Goal: Task Accomplishment & Management: Use online tool/utility

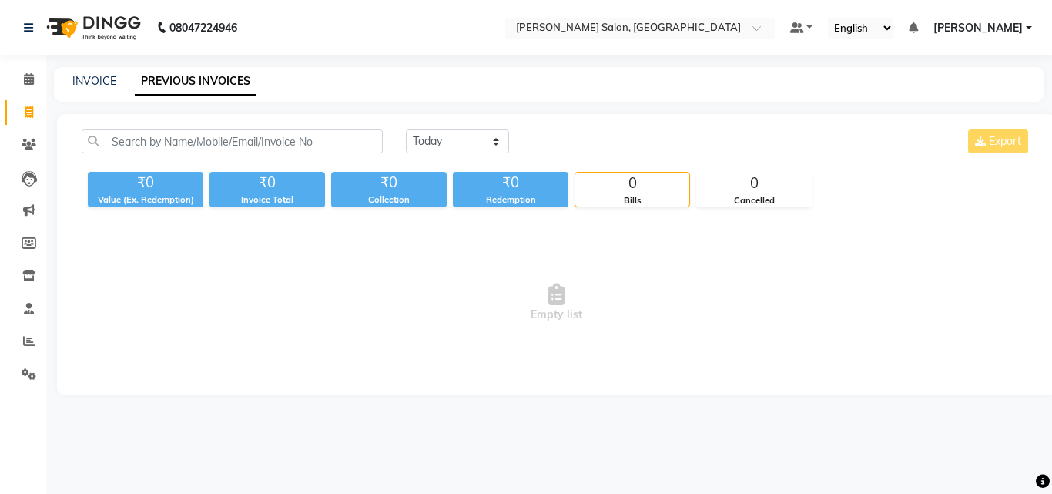
click at [35, 102] on link "Invoice" at bounding box center [23, 112] width 37 height 25
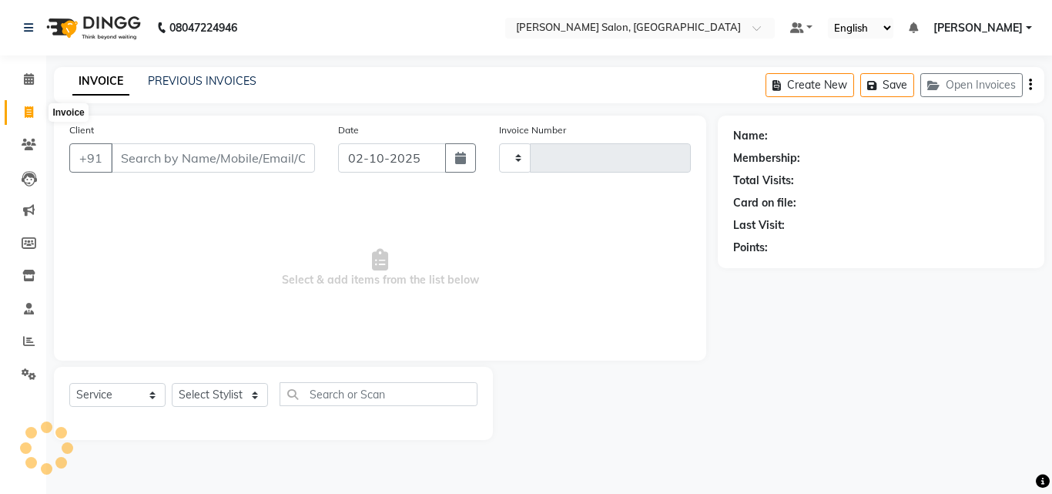
click at [31, 109] on icon at bounding box center [29, 112] width 8 height 12
select select "service"
select select "8959"
type input "0103"
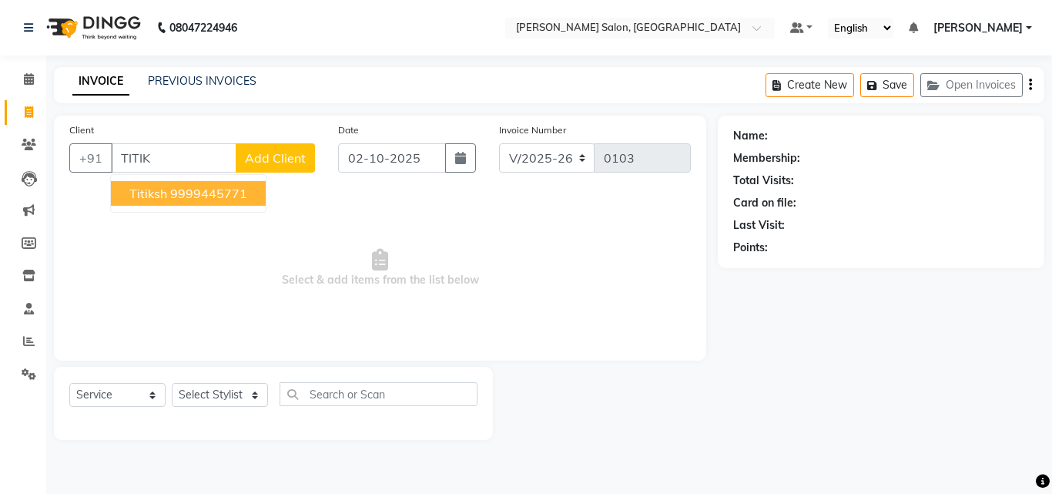
click at [243, 184] on button "titiksh 9999445771" at bounding box center [188, 193] width 155 height 25
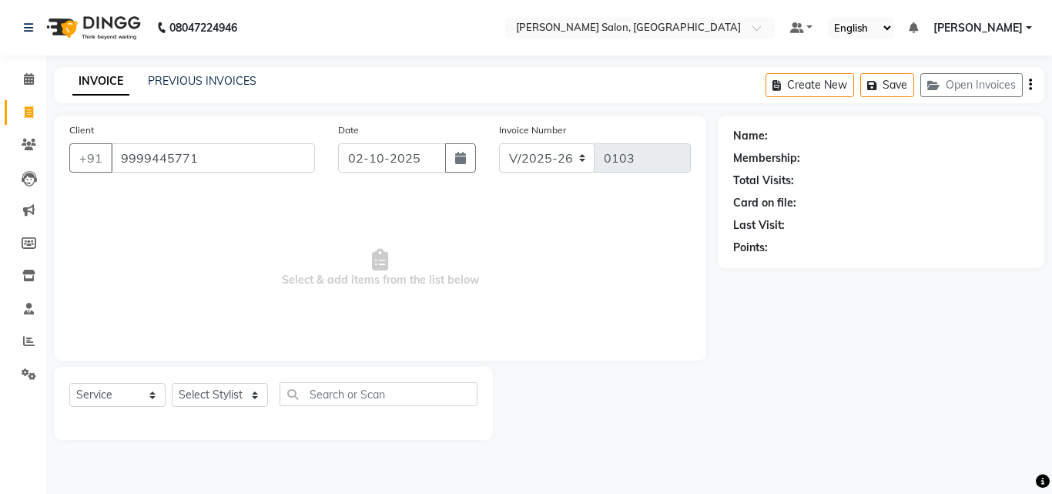
type input "9999445771"
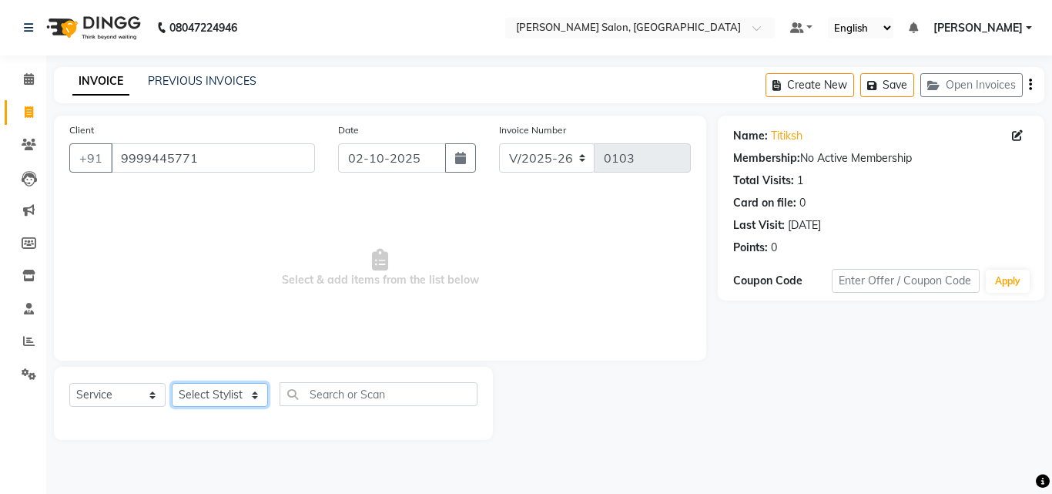
click at [258, 403] on select "Select Stylist ALI [PERSON_NAME] [PERSON_NAME] [PERSON_NAME] [PERSON_NAME] neha…" at bounding box center [220, 395] width 96 height 24
select select "90637"
click at [172, 383] on select "Select Stylist ALI [PERSON_NAME] [PERSON_NAME] [PERSON_NAME] [PERSON_NAME] neha…" at bounding box center [220, 395] width 96 height 24
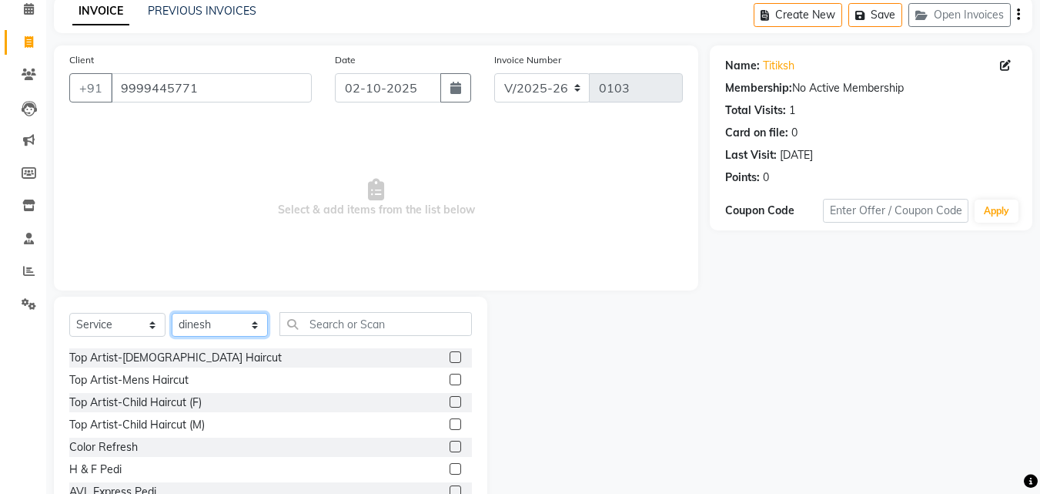
scroll to position [123, 0]
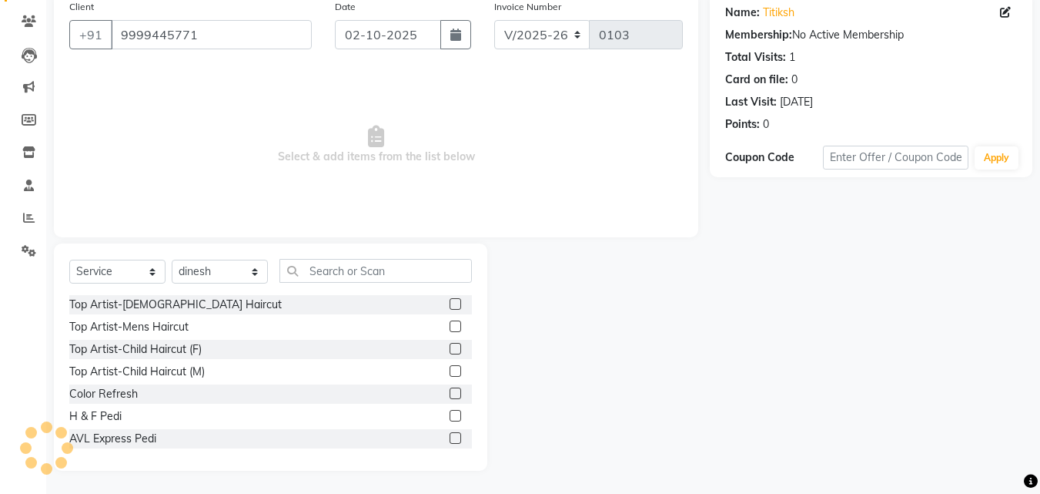
click at [450, 328] on label at bounding box center [456, 326] width 12 height 12
click at [450, 328] on input "checkbox" at bounding box center [455, 327] width 10 height 10
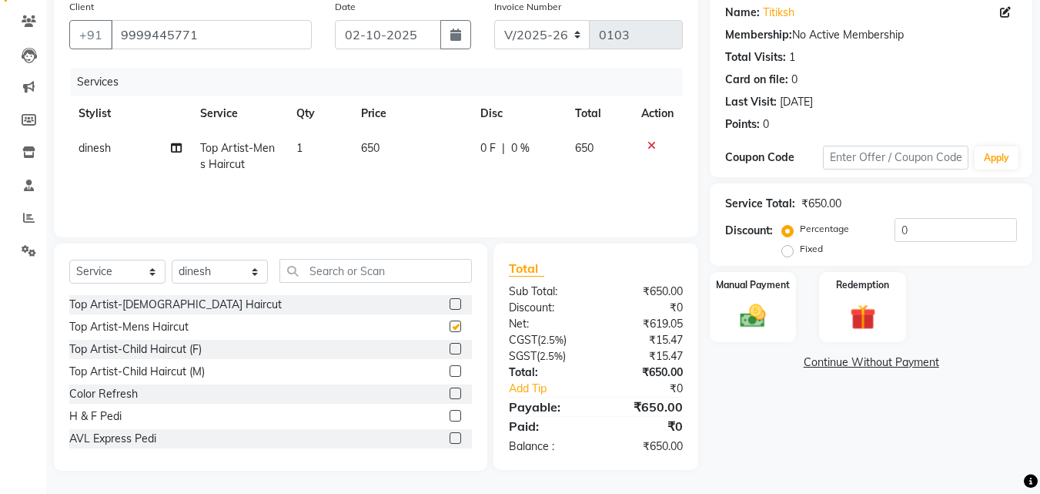
checkbox input "false"
click at [321, 263] on input "text" at bounding box center [376, 271] width 193 height 24
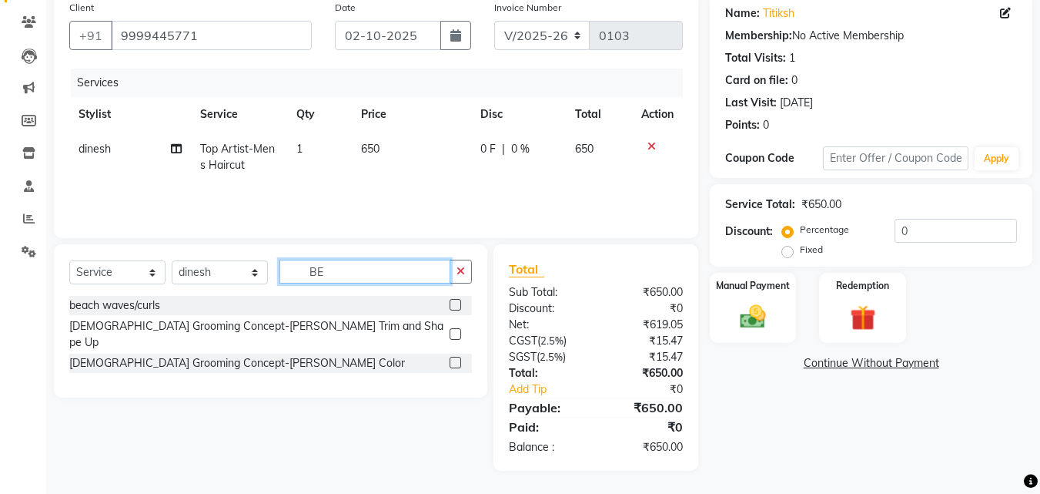
scroll to position [122, 0]
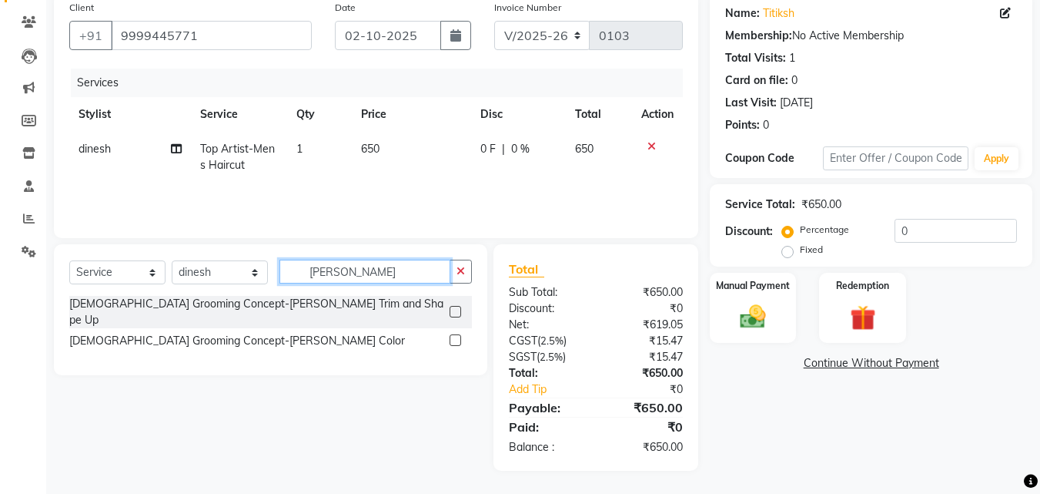
type input "[PERSON_NAME]"
click at [457, 310] on label at bounding box center [456, 312] width 12 height 12
click at [457, 310] on input "checkbox" at bounding box center [455, 312] width 10 height 10
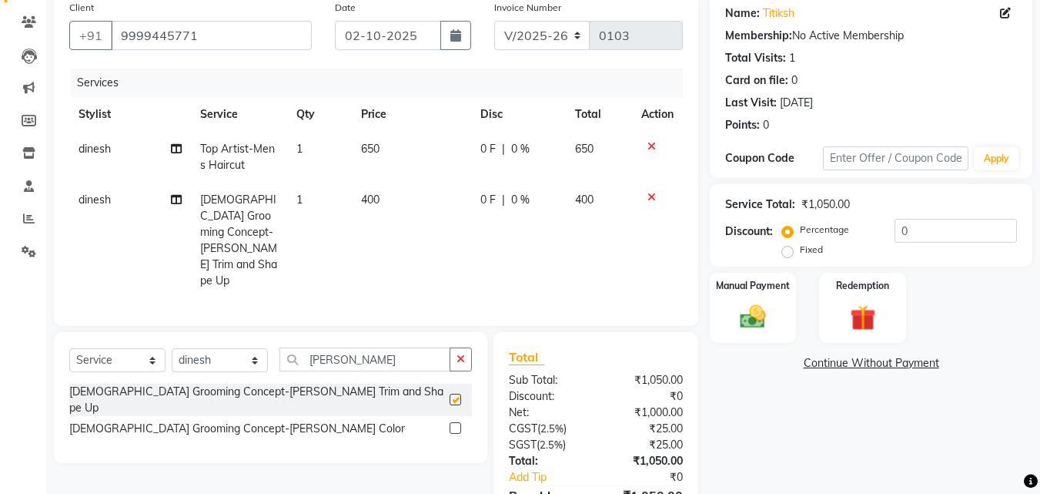
checkbox input "false"
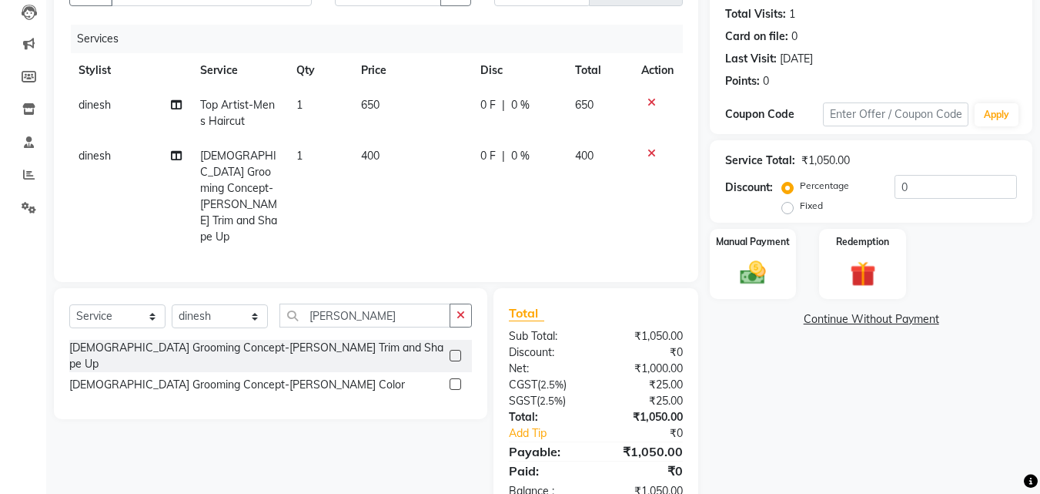
scroll to position [189, 0]
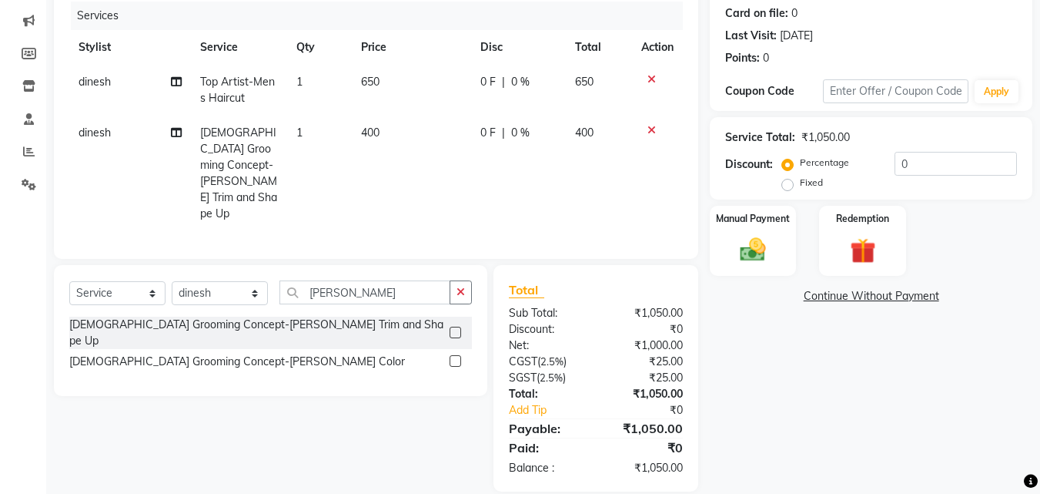
click at [655, 321] on div "₹0" at bounding box center [645, 329] width 99 height 16
click at [770, 217] on label "Manual Payment" at bounding box center [753, 217] width 77 height 15
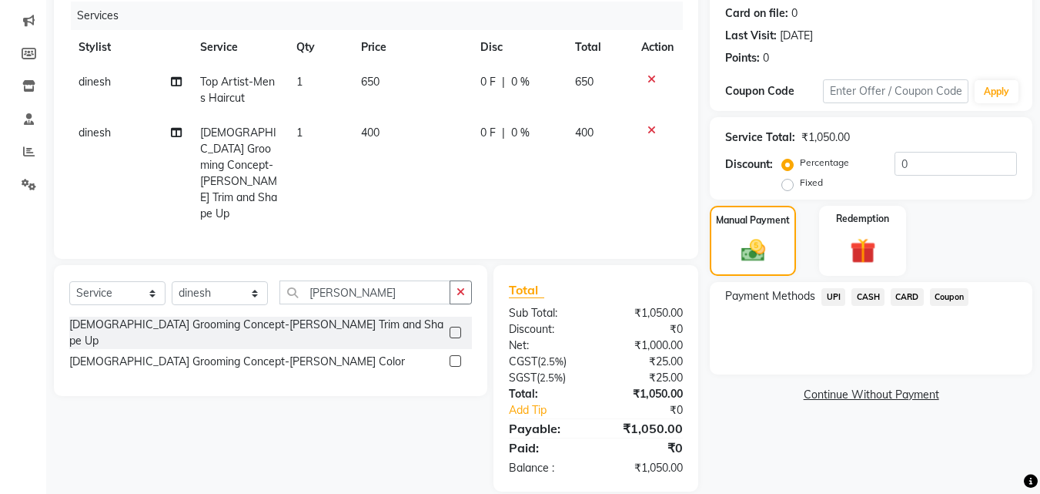
click at [839, 295] on span "UPI" at bounding box center [834, 297] width 24 height 18
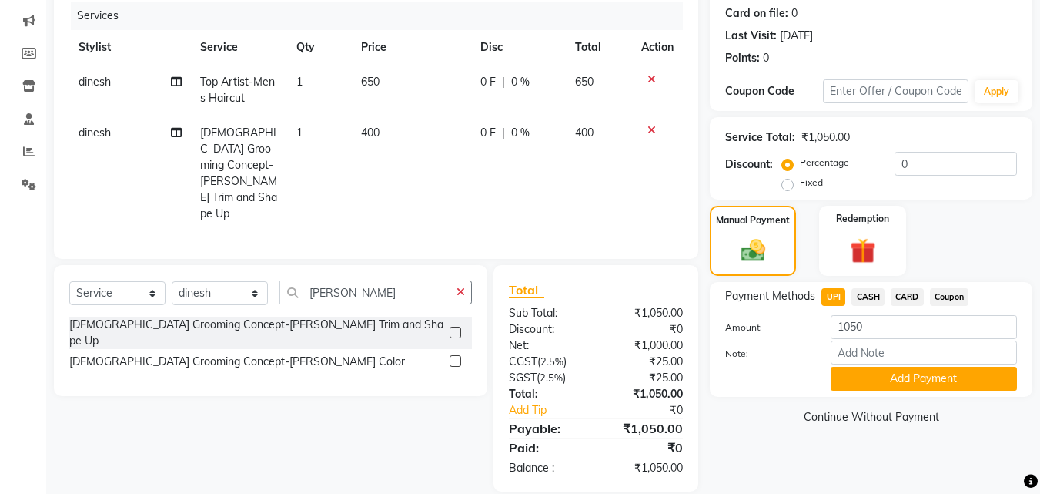
click at [864, 377] on button "Add Payment" at bounding box center [924, 379] width 186 height 24
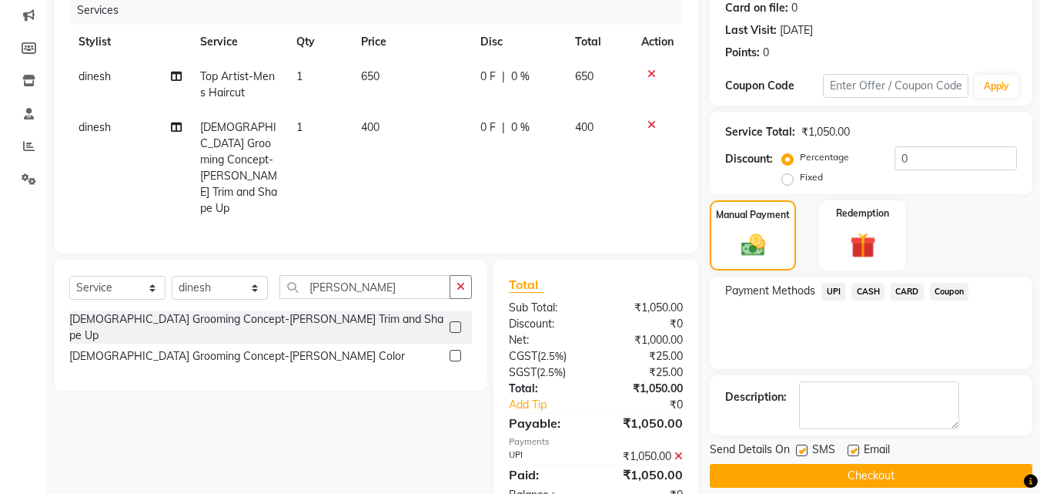
scroll to position [222, 0]
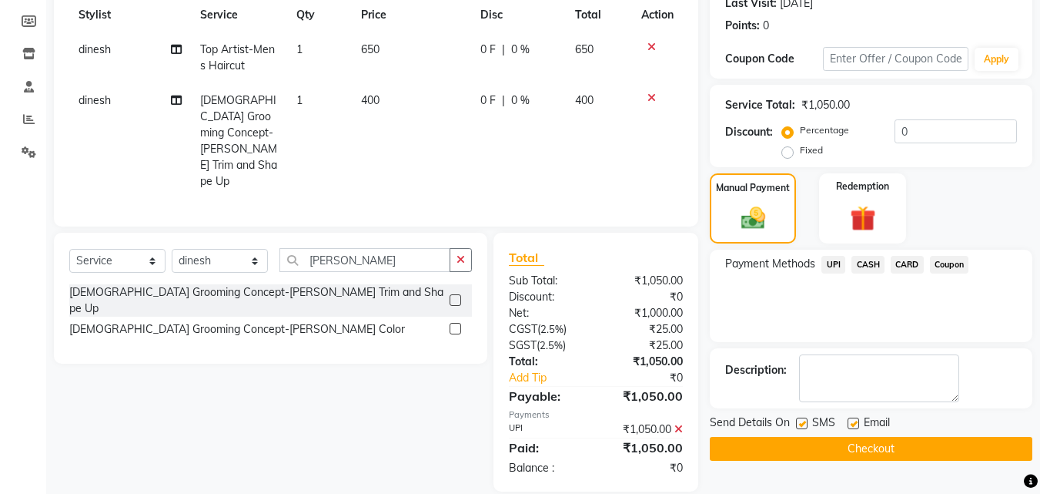
click at [906, 439] on button "Checkout" at bounding box center [871, 449] width 323 height 24
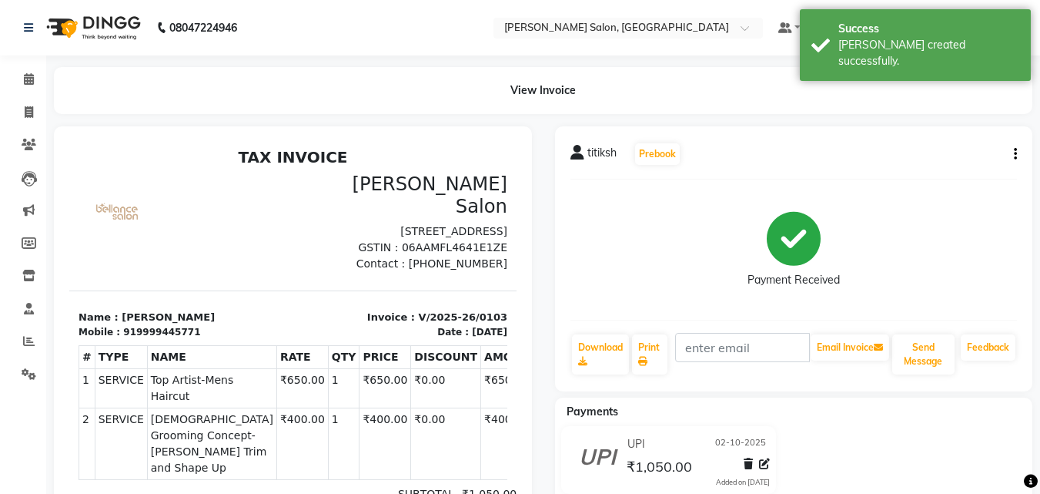
click at [461, 27] on nav "08047224946 Select Location × [PERSON_NAME] Salon, [GEOGRAPHIC_DATA] Default Pa…" at bounding box center [520, 27] width 1040 height 55
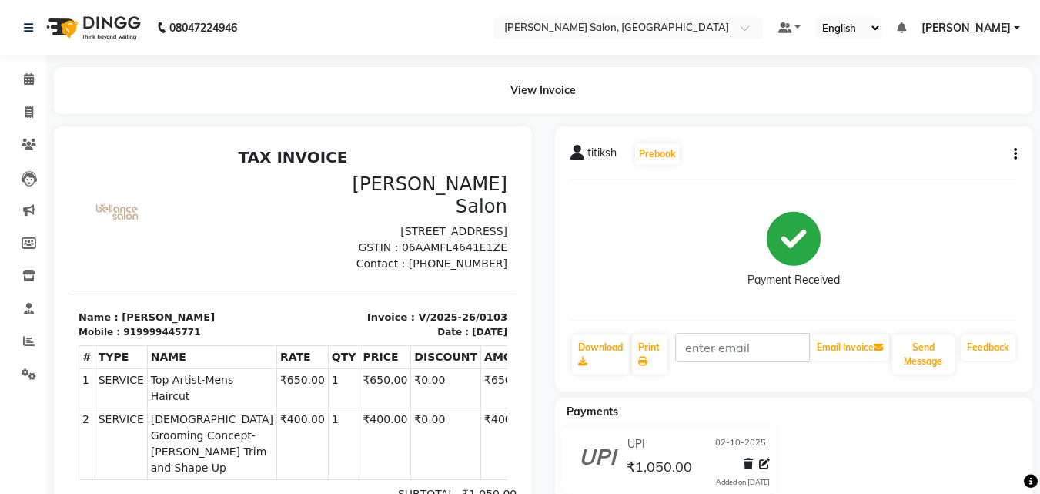
click at [910, 98] on div "View Invoice" at bounding box center [543, 90] width 979 height 47
